Goal: Information Seeking & Learning: Learn about a topic

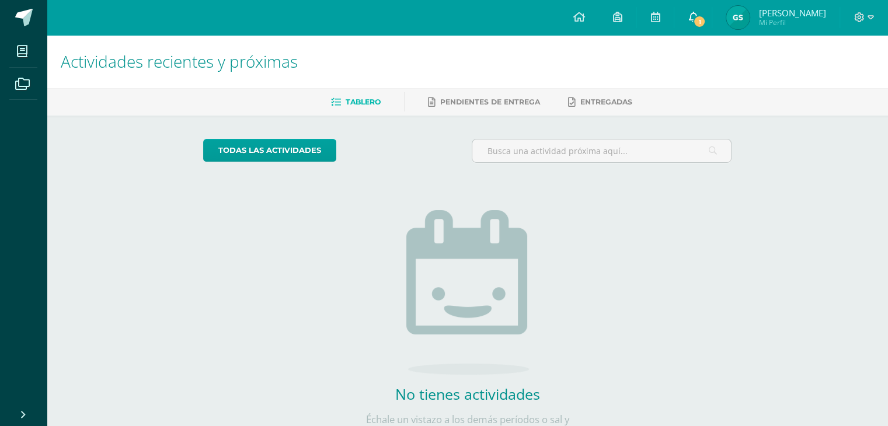
click at [697, 19] on span "1" at bounding box center [699, 21] width 13 height 13
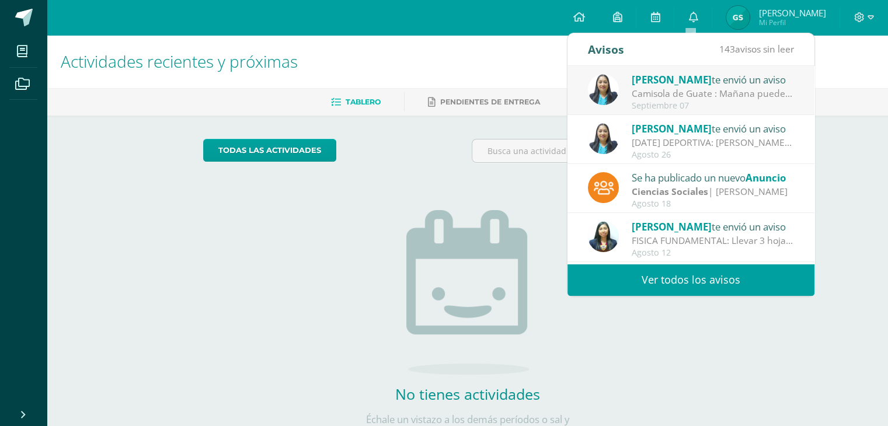
click at [659, 94] on div "Camisola de Guate : Mañana pueden llegar con la playera de la selección siempre…" at bounding box center [713, 93] width 162 height 13
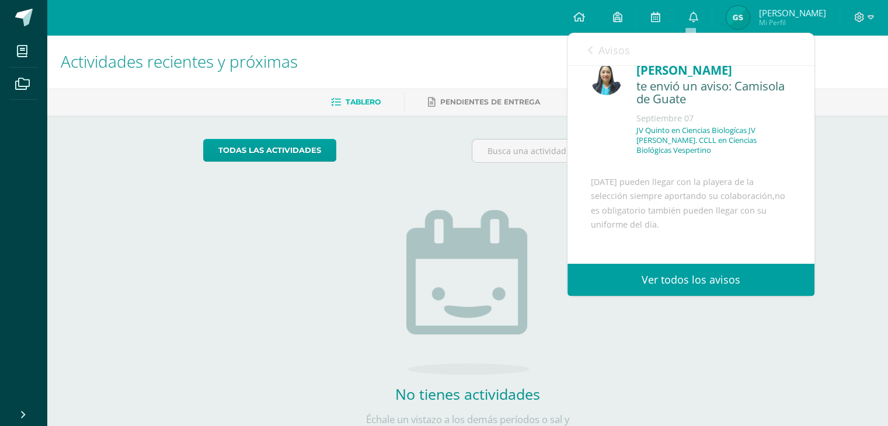
scroll to position [17, 0]
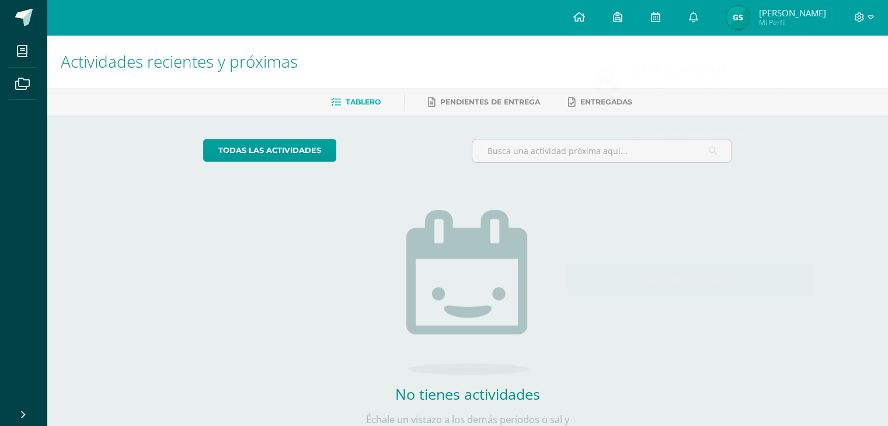
click at [380, 159] on div "todas las Actividades" at bounding box center [311, 155] width 224 height 33
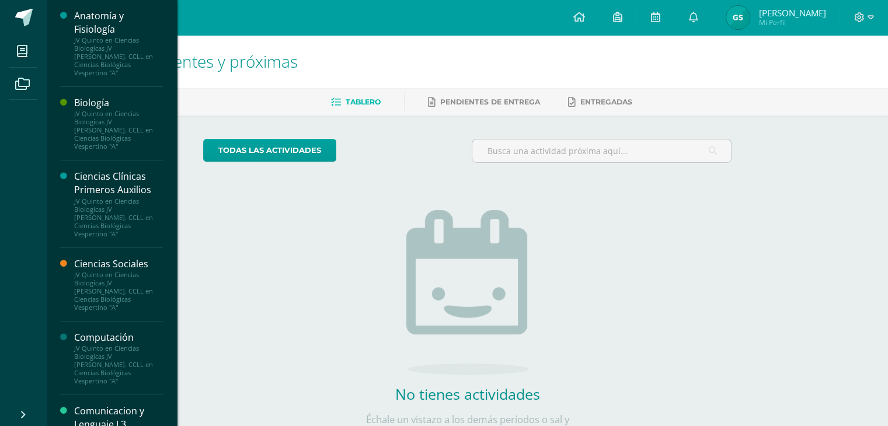
click at [80, 161] on div "Ciencias Clínicas Primeros Auxilios JV Quinto en Ciencias Biologícas JV Bach. C…" at bounding box center [111, 204] width 103 height 87
click at [79, 170] on div "Ciencias Clínicas Primeros Auxilios" at bounding box center [118, 183] width 89 height 27
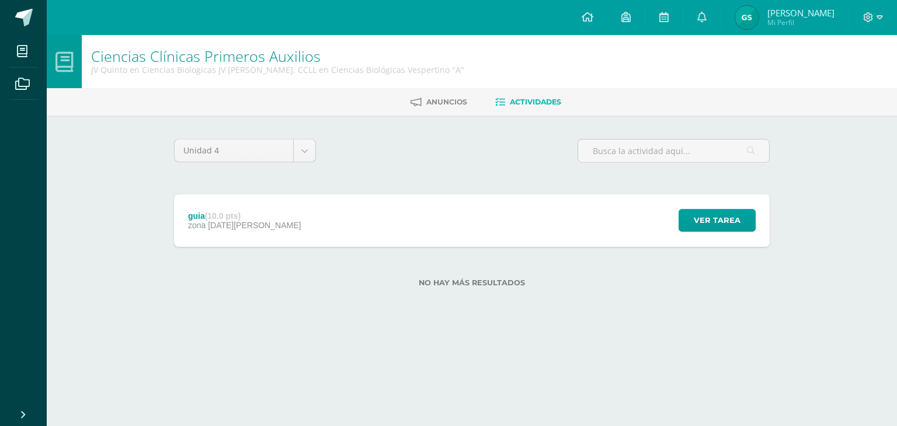
click at [314, 231] on div "guia (10.0 pts) zona [DATE][PERSON_NAME] Ver tarea guia Ciencias Clínicas Prime…" at bounding box center [472, 220] width 596 height 53
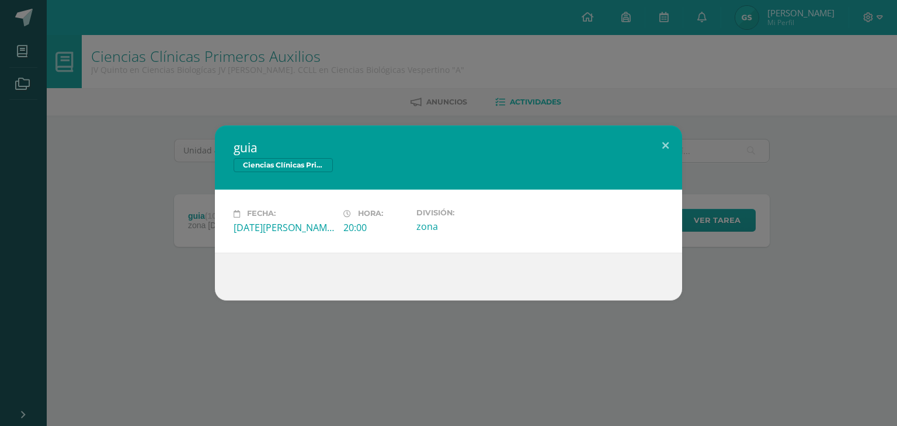
click at [165, 131] on div "guia Ciencias Clínicas Primeros Auxilios Fecha: [DATE][PERSON_NAME] Hora: 20:00…" at bounding box center [449, 213] width 888 height 175
